Goal: Check status: Check status

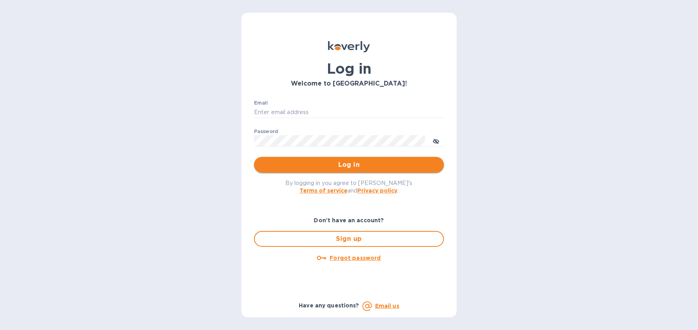
type input "[EMAIL_ADDRESS][DOMAIN_NAME]"
click at [352, 168] on span "Log in" at bounding box center [348, 164] width 177 height 9
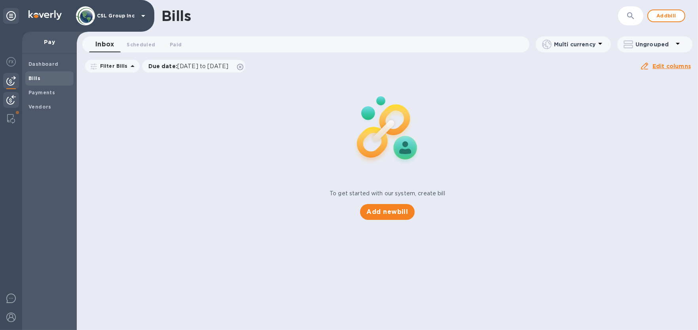
click at [11, 98] on img at bounding box center [10, 99] width 9 height 9
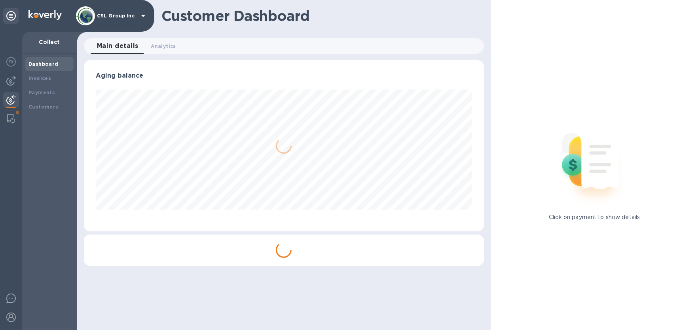
scroll to position [170, 400]
click at [11, 98] on img at bounding box center [10, 99] width 9 height 9
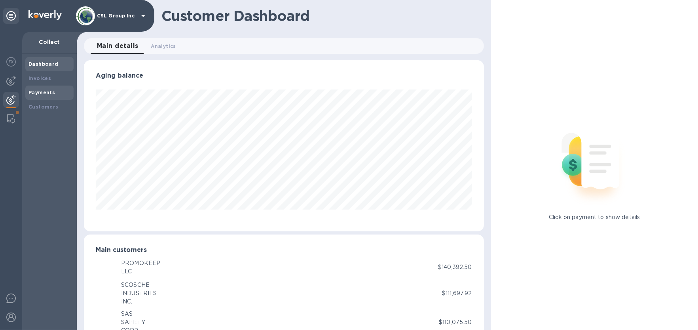
scroll to position [395398, 395172]
click at [56, 97] on div "Payments" at bounding box center [49, 92] width 48 height 14
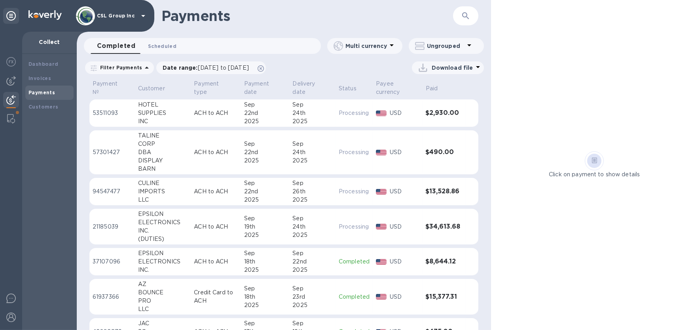
click at [170, 43] on span "Scheduled 0" at bounding box center [162, 46] width 28 height 8
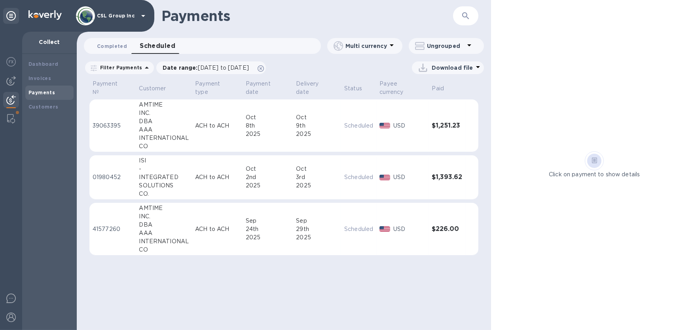
click at [107, 49] on span "Completed 0" at bounding box center [112, 46] width 30 height 8
